Goal: Navigation & Orientation: Go to known website

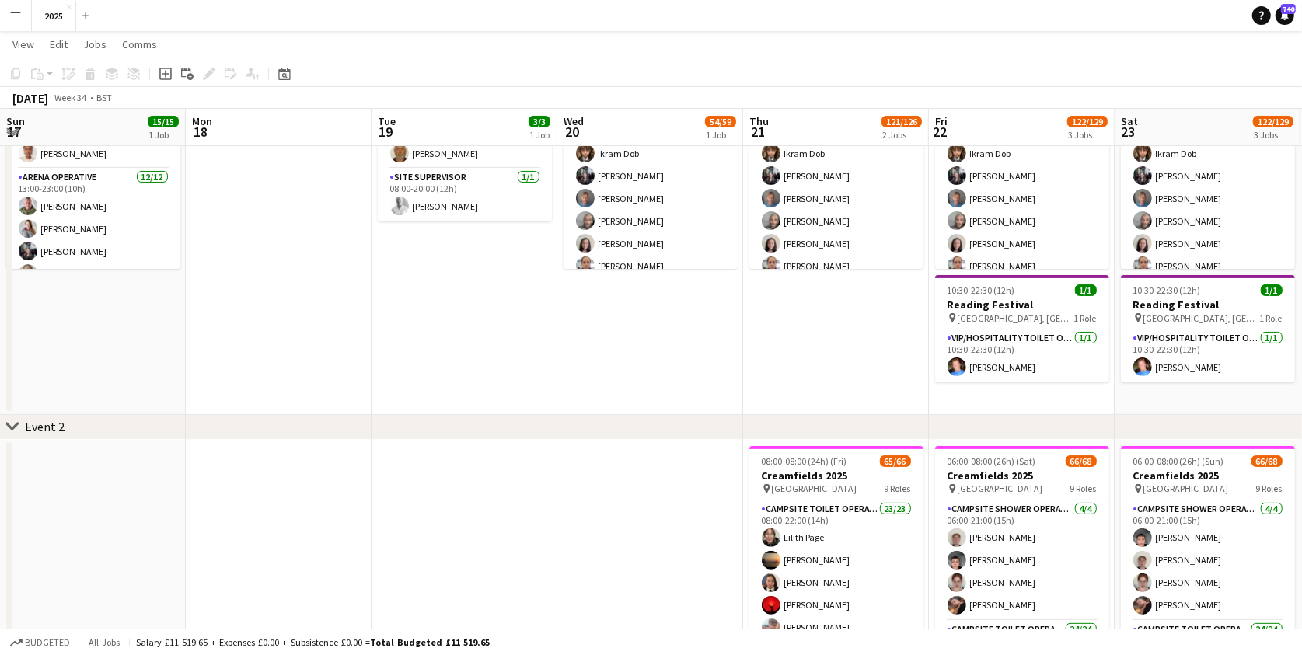
scroll to position [0, 421]
